Goal: Obtain resource: Download file/media

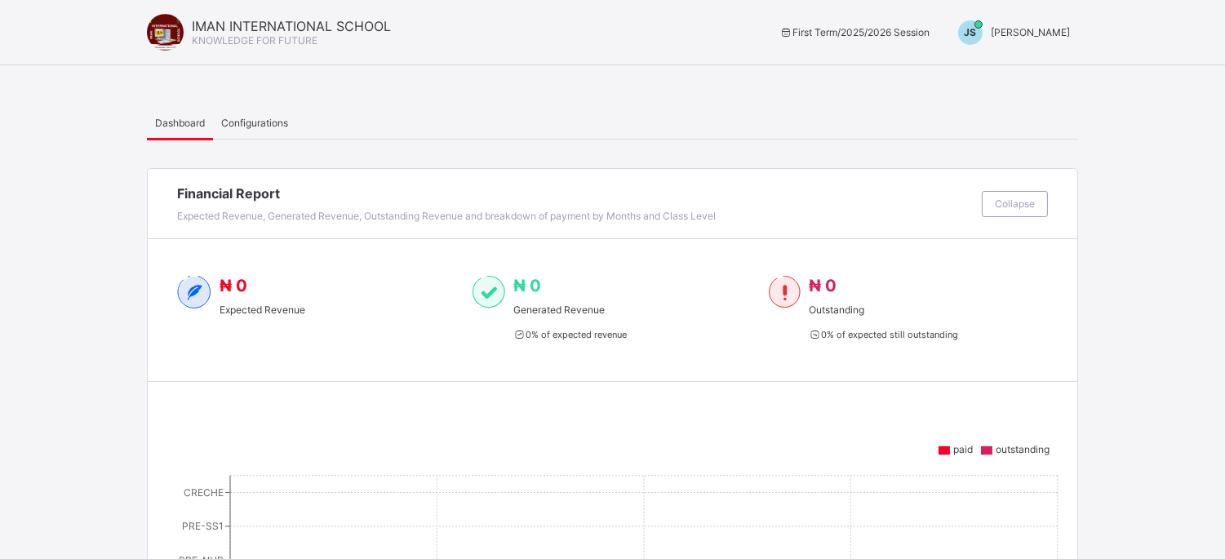
click at [977, 27] on span "JS" at bounding box center [971, 32] width 12 height 12
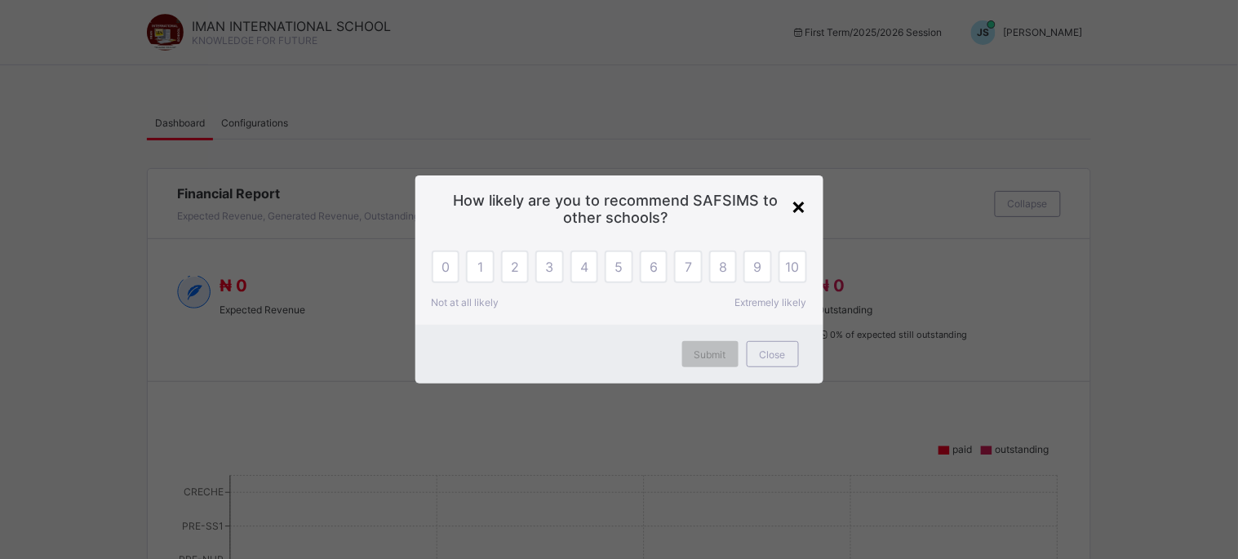
click at [797, 209] on div "×" at bounding box center [800, 206] width 16 height 28
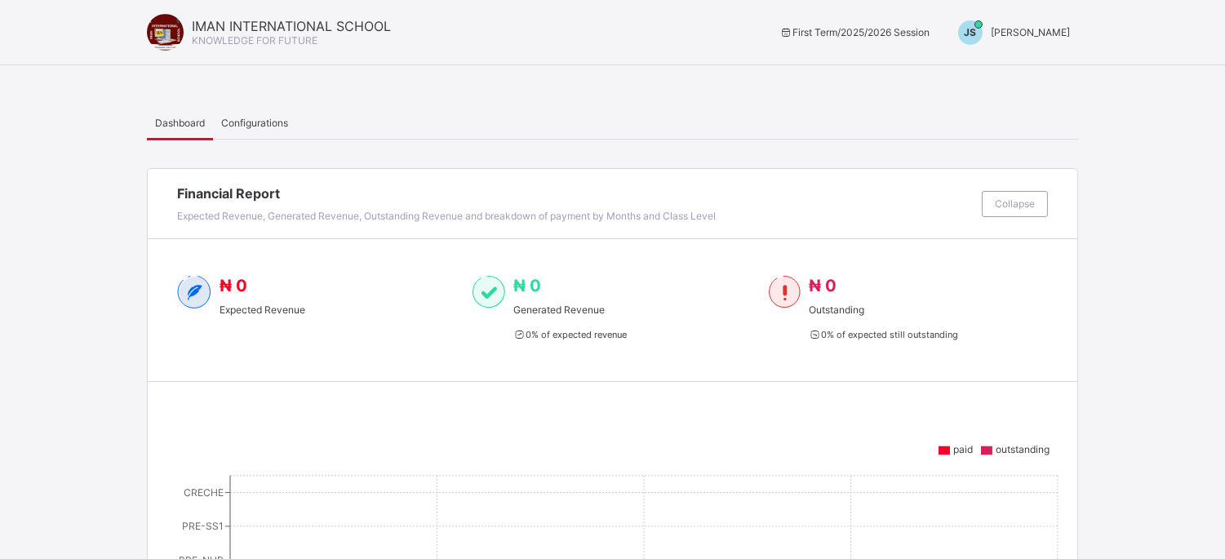
click at [983, 29] on div "JS" at bounding box center [970, 32] width 24 height 24
click at [1011, 76] on span "Switch to Admin View" at bounding box center [1009, 69] width 124 height 19
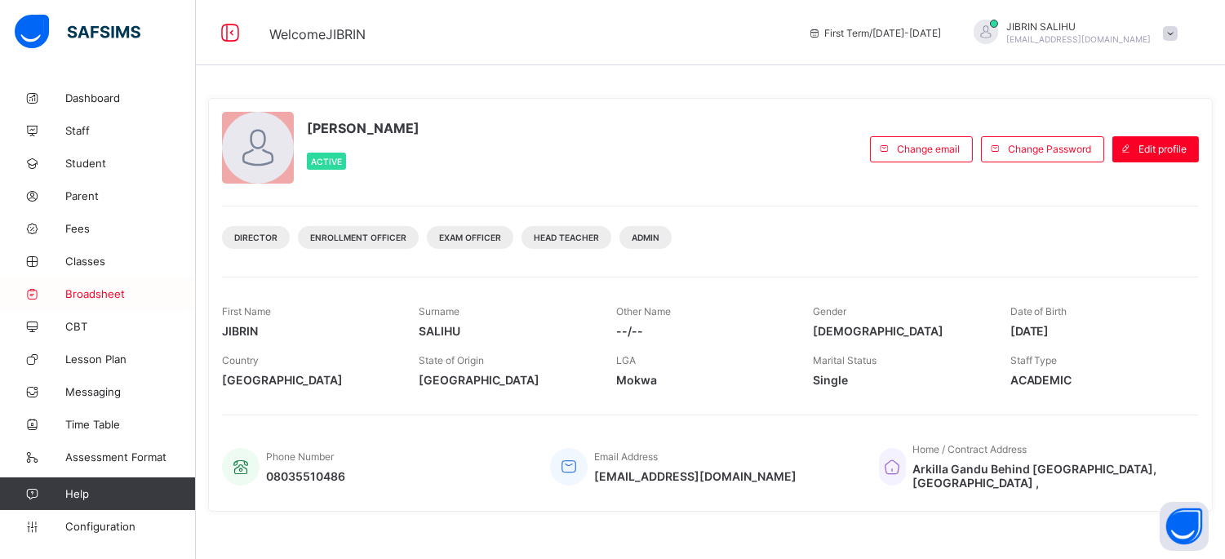
click at [92, 297] on span "Broadsheet" at bounding box center [130, 293] width 131 height 13
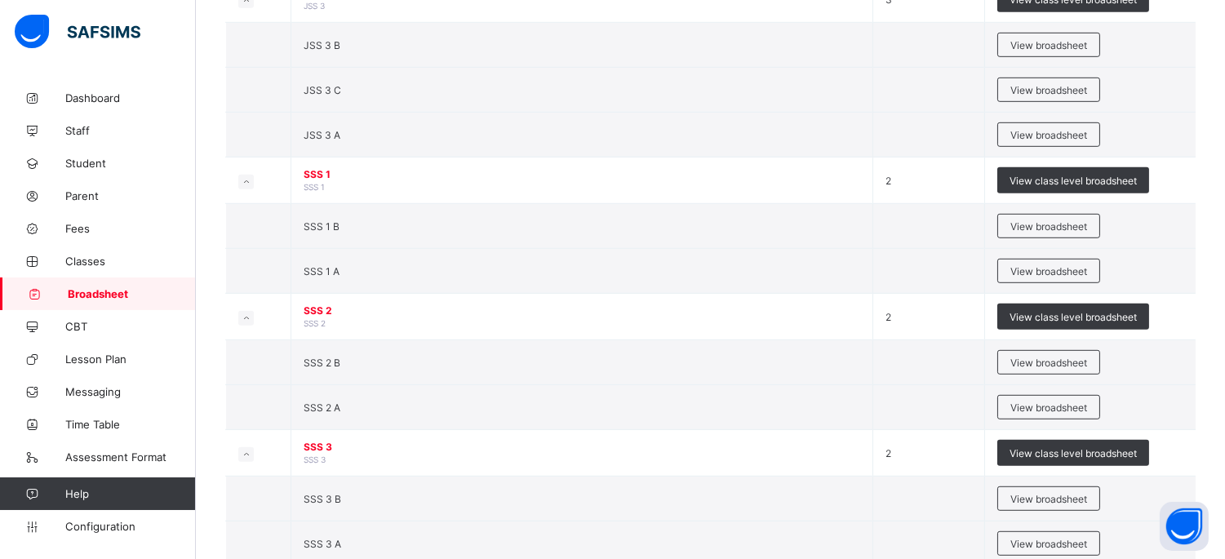
scroll to position [1847, 0]
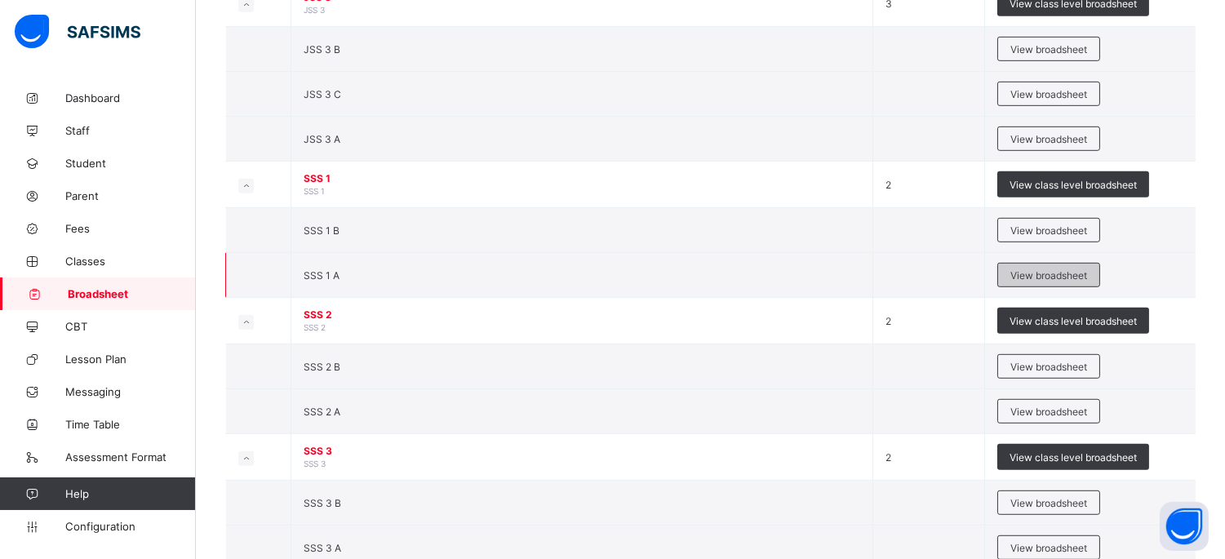
click at [1008, 272] on div "View broadsheet" at bounding box center [1049, 275] width 103 height 24
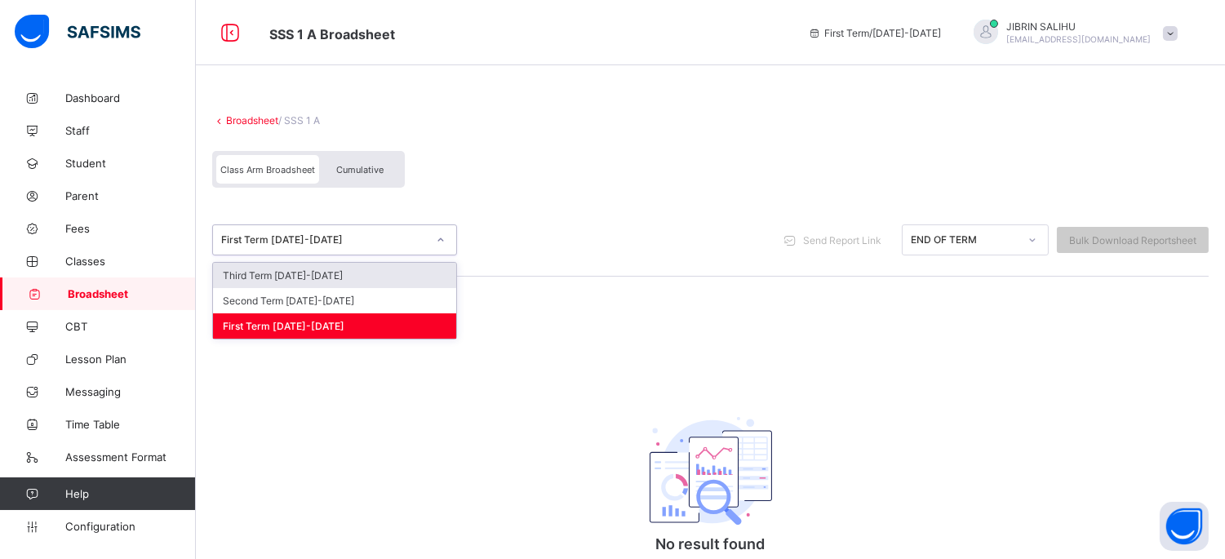
click at [322, 235] on div "First Term 2025-2026" at bounding box center [324, 240] width 206 height 12
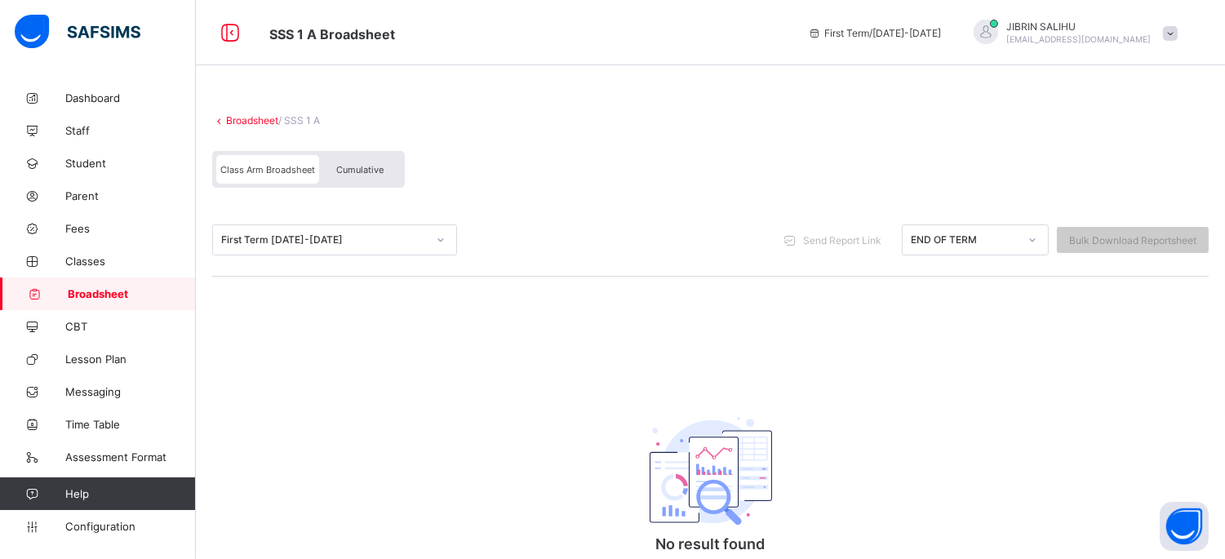
click at [232, 117] on link "Broadsheet" at bounding box center [252, 120] width 52 height 12
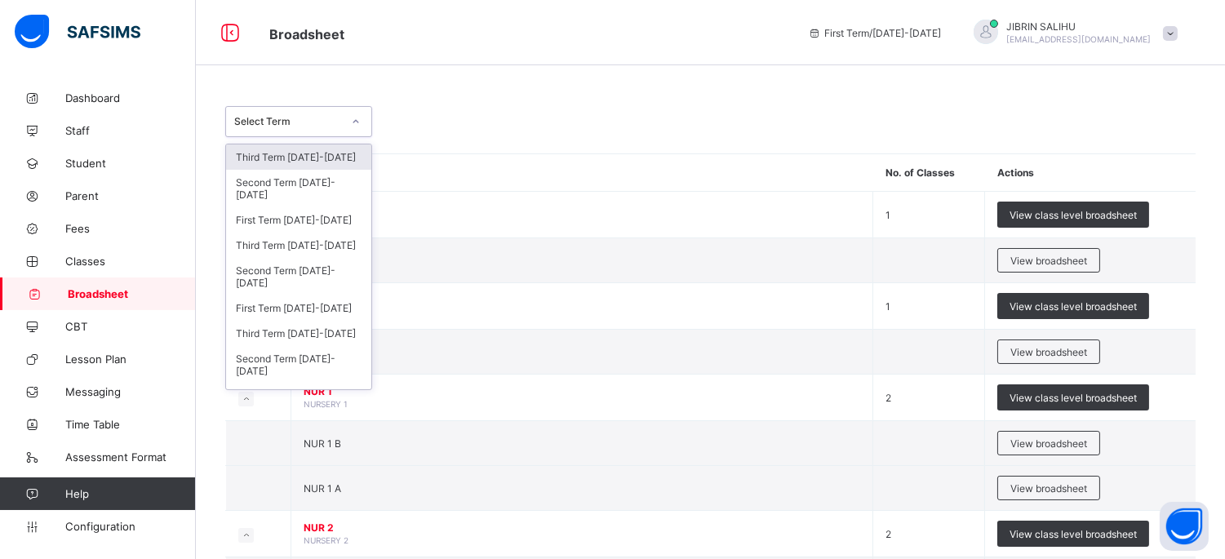
click at [348, 121] on div at bounding box center [356, 122] width 28 height 26
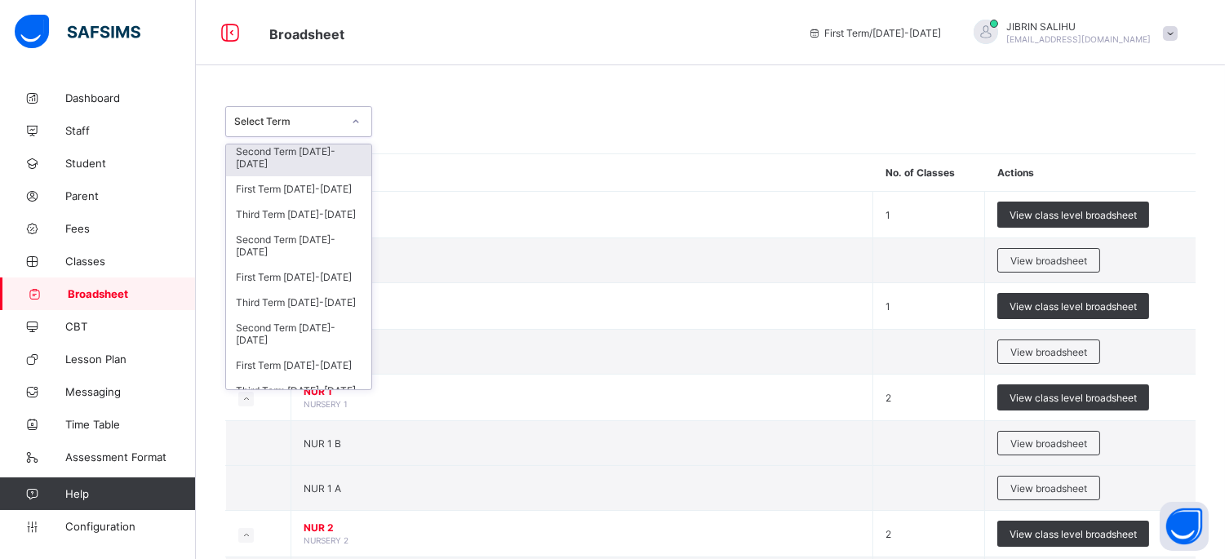
scroll to position [39, 0]
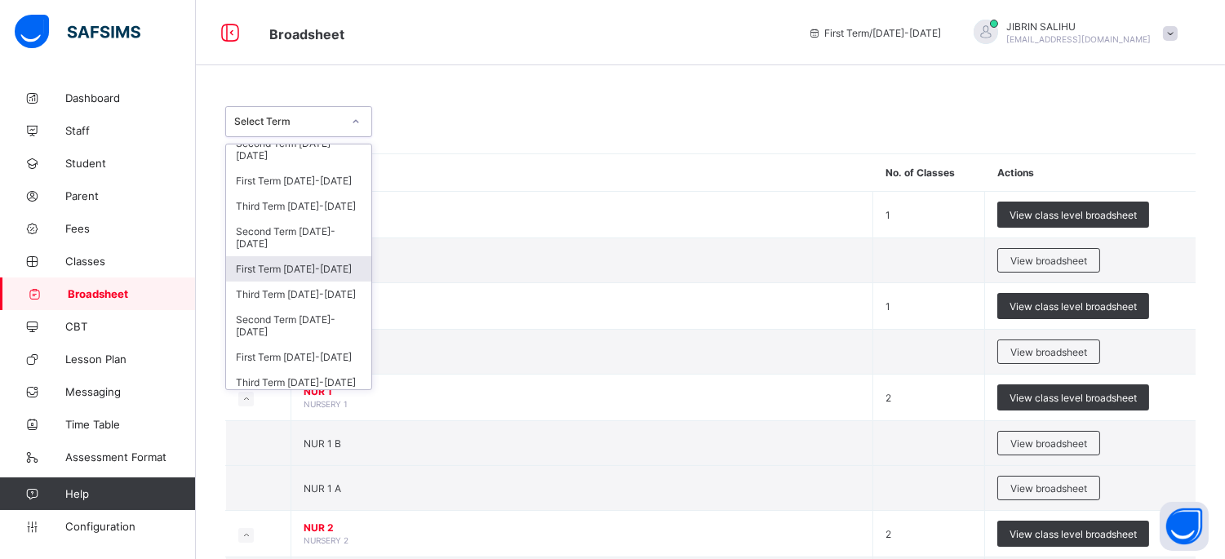
click at [303, 265] on div "First Term 2024-2025" at bounding box center [298, 268] width 145 height 25
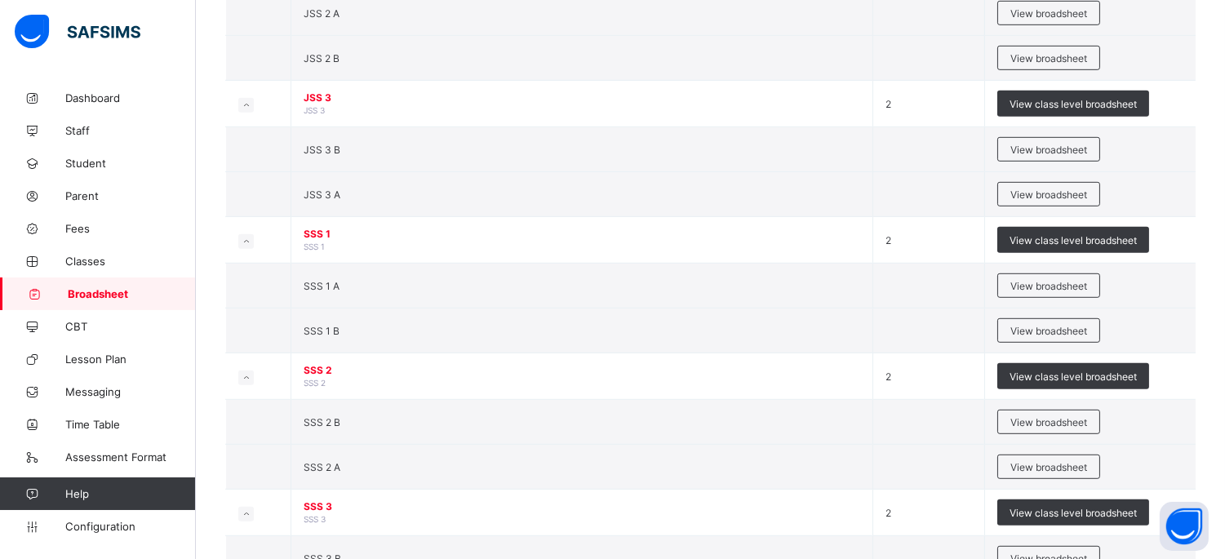
scroll to position [1791, 0]
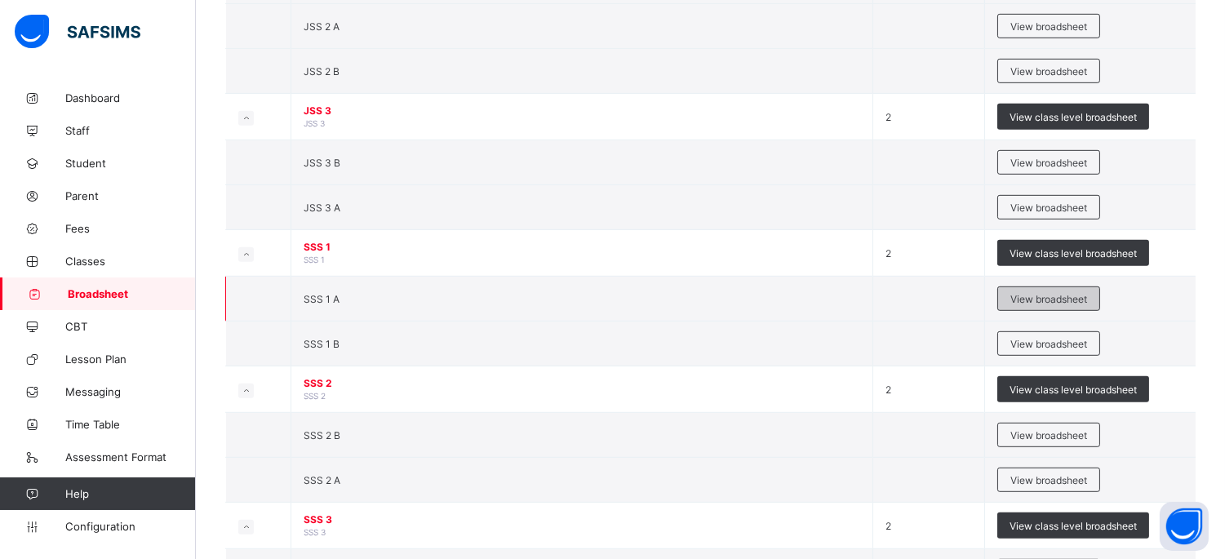
click at [1057, 305] on span "View broadsheet" at bounding box center [1049, 299] width 77 height 12
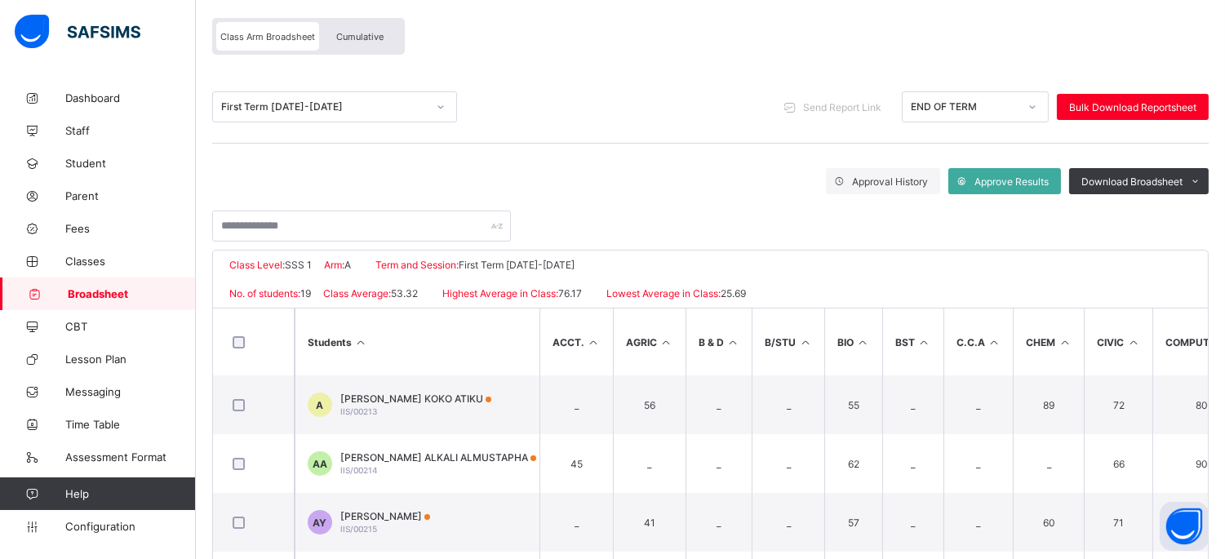
scroll to position [136, 0]
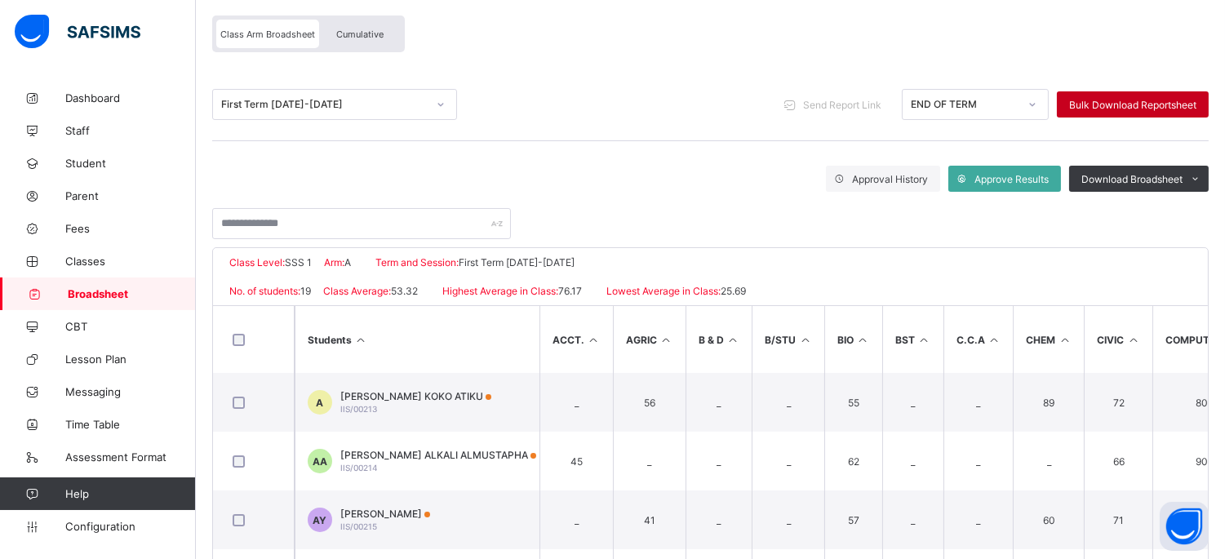
click at [1144, 104] on span "Bulk Download Reportsheet" at bounding box center [1132, 105] width 127 height 12
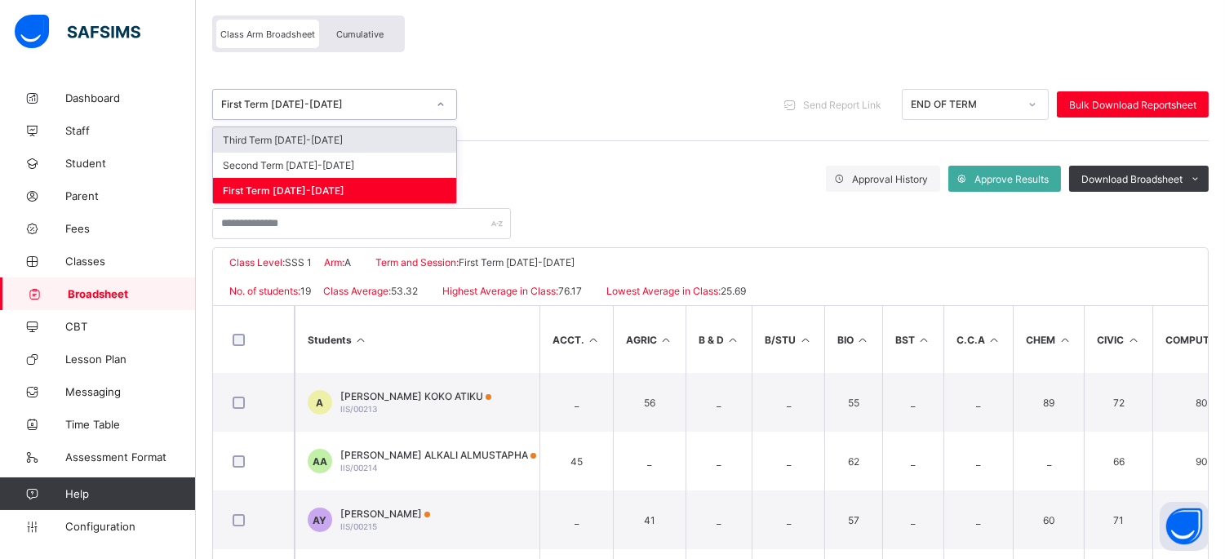
click at [281, 104] on div "First Term 2024-2025" at bounding box center [324, 105] width 206 height 12
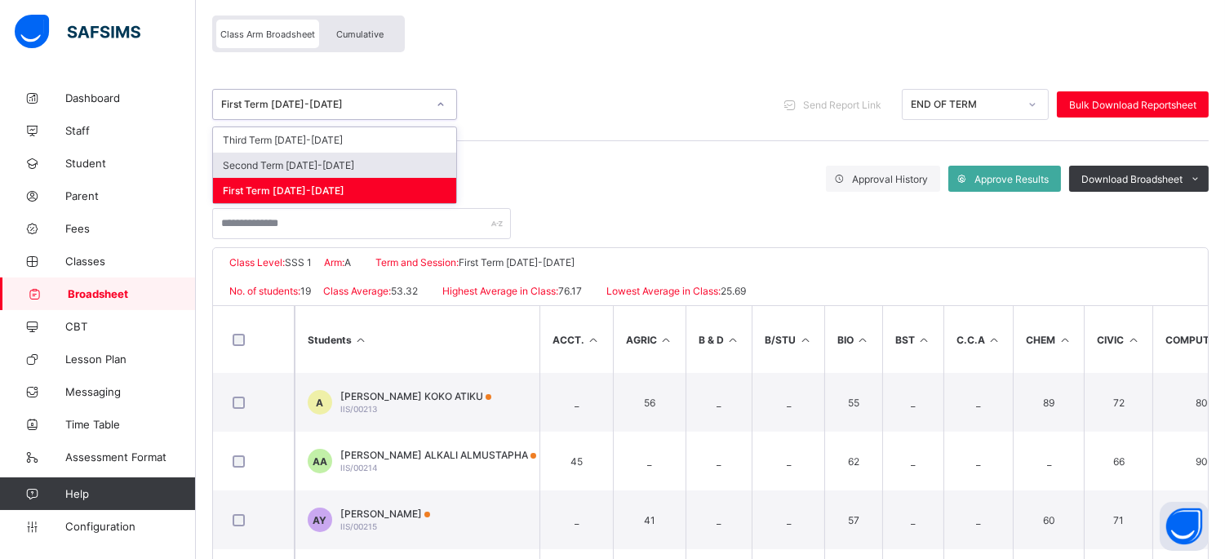
click at [298, 160] on div "Second Term 2024-2025" at bounding box center [334, 165] width 243 height 25
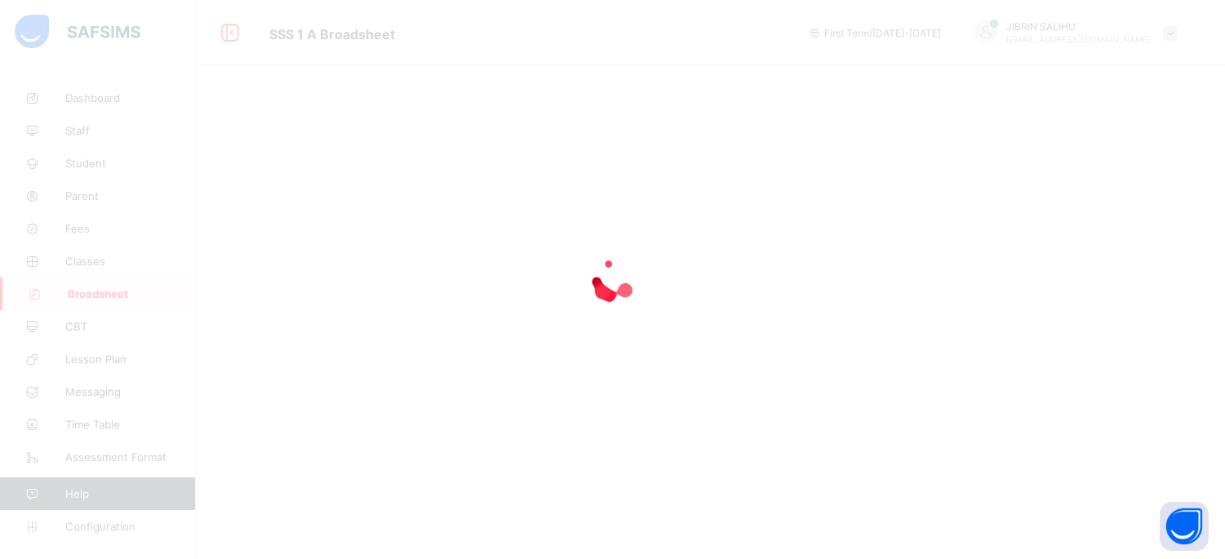
scroll to position [0, 0]
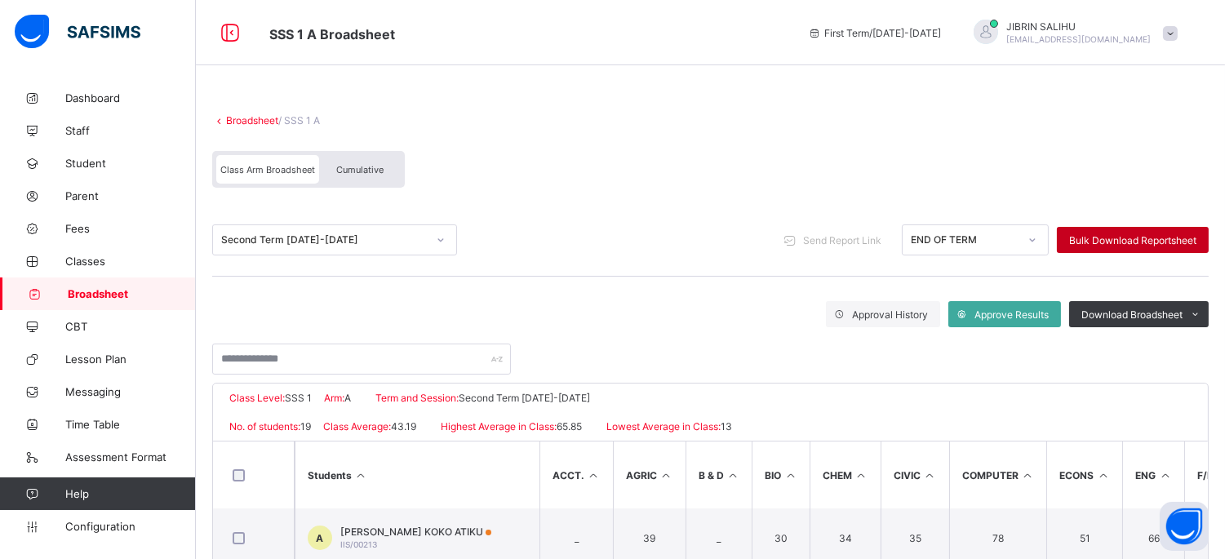
click at [1103, 234] on span "Bulk Download Reportsheet" at bounding box center [1132, 240] width 127 height 12
click at [294, 240] on div "Second Term 2024-2025" at bounding box center [324, 240] width 206 height 12
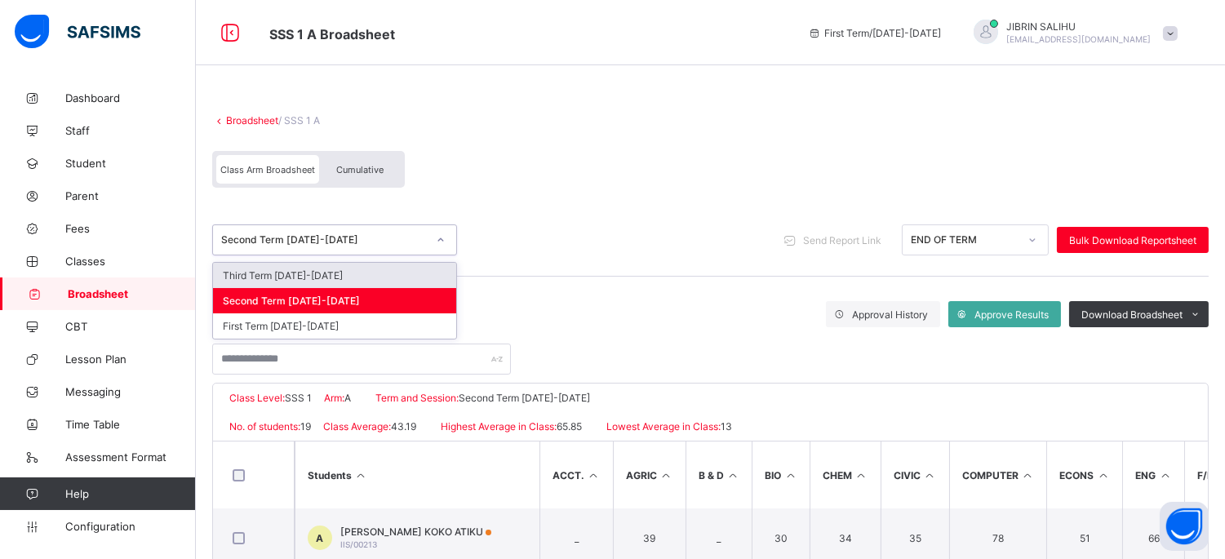
click at [297, 271] on div "Third Term 2024-2025" at bounding box center [334, 275] width 243 height 25
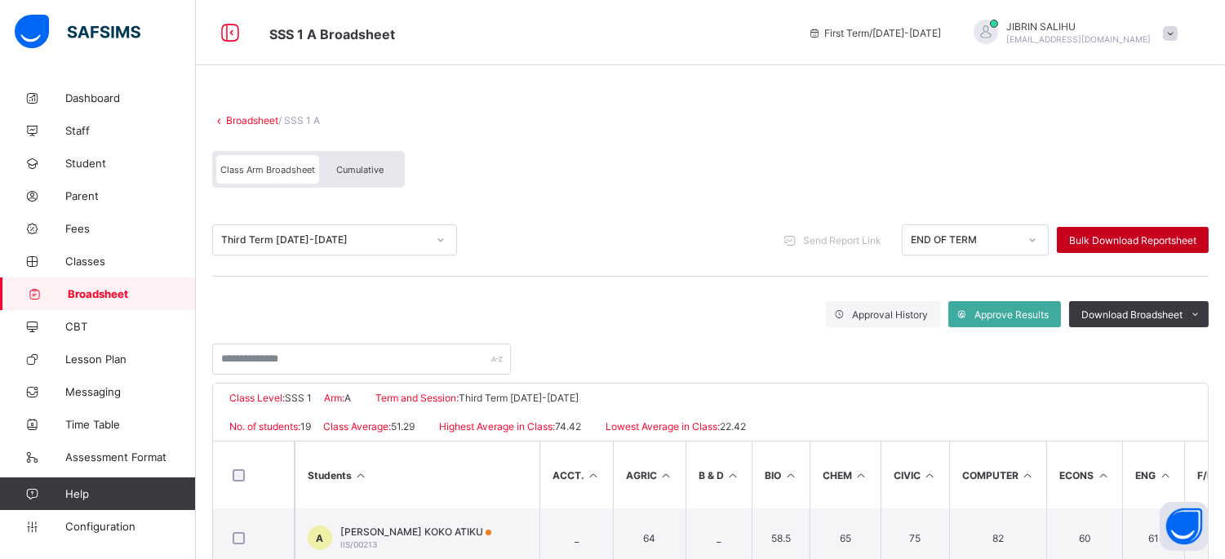
click at [1100, 239] on span "Bulk Download Reportsheet" at bounding box center [1132, 240] width 127 height 12
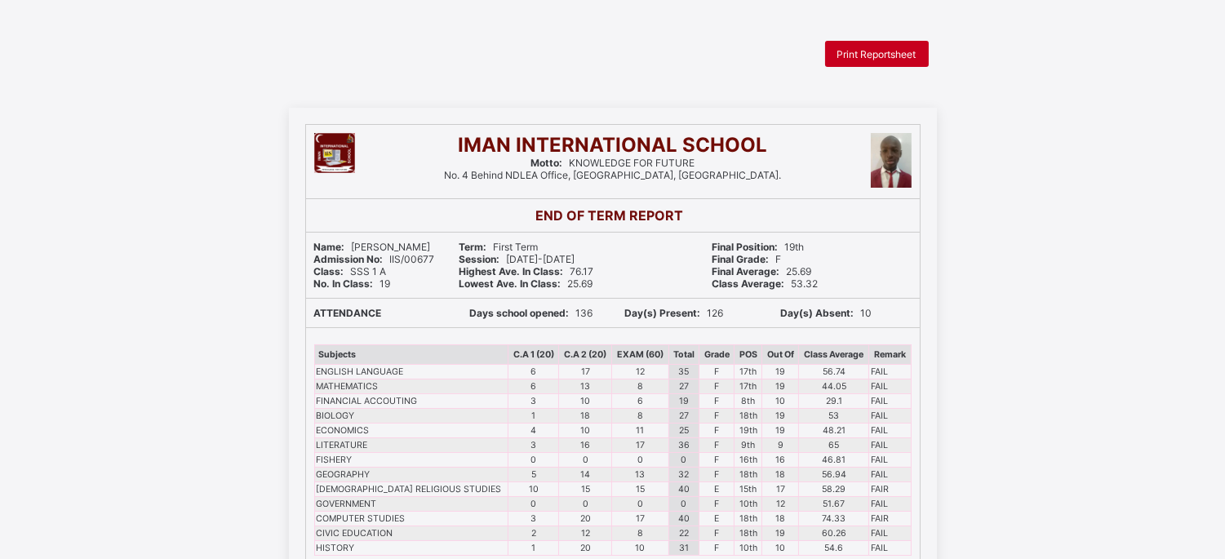
click at [903, 54] on span "Print Reportsheet" at bounding box center [877, 54] width 79 height 12
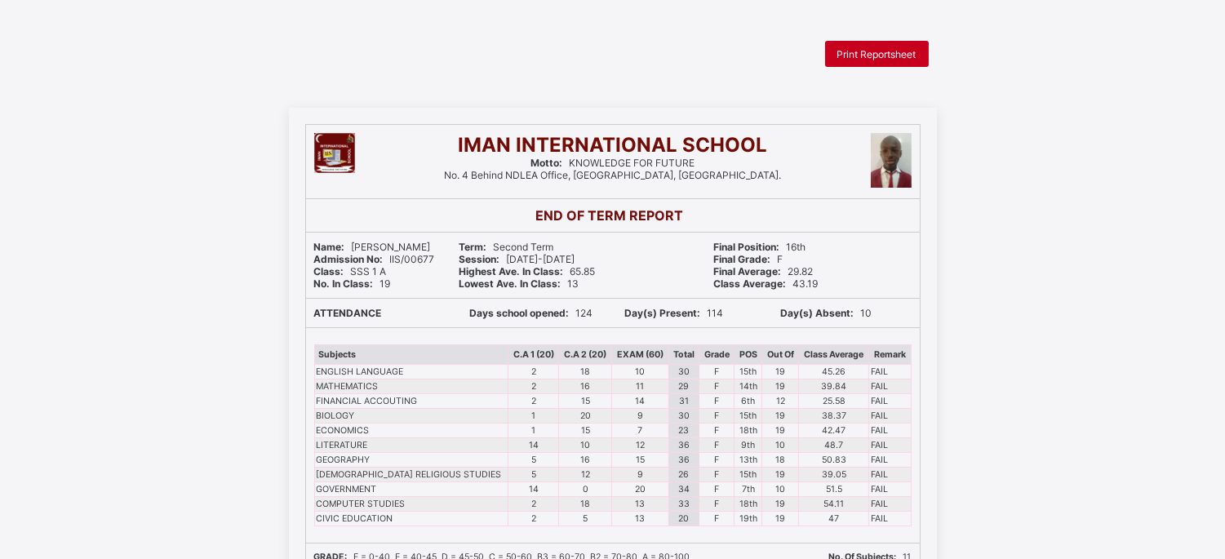
click at [883, 45] on div "Print Reportsheet" at bounding box center [877, 54] width 104 height 26
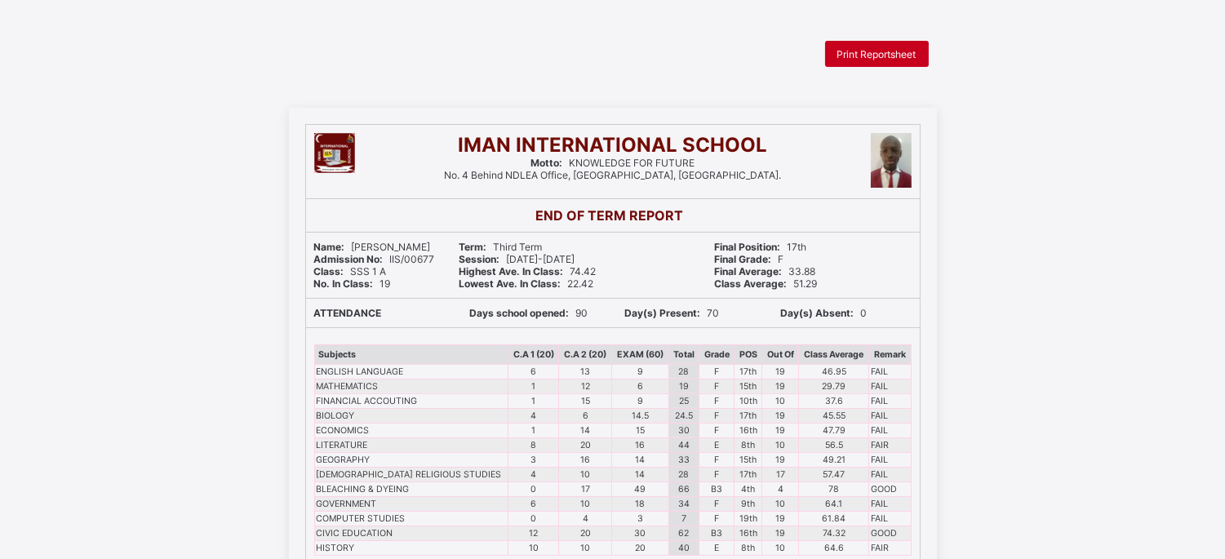
click at [882, 42] on div "Print Reportsheet" at bounding box center [877, 54] width 104 height 26
